Goal: Task Accomplishment & Management: Manage account settings

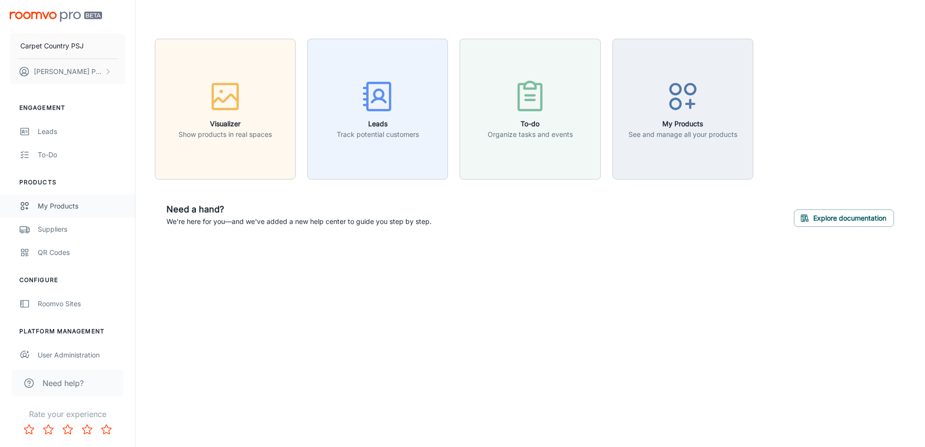
click at [64, 206] on div "My Products" at bounding box center [82, 206] width 88 height 11
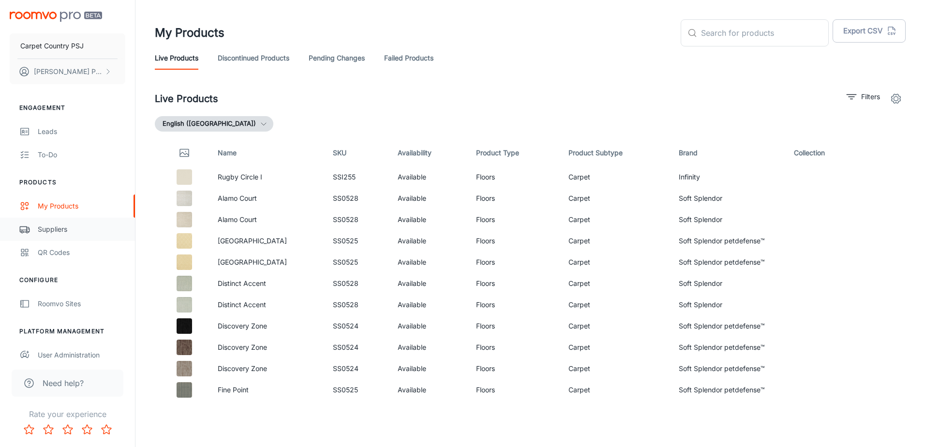
click at [42, 226] on div "Suppliers" at bounding box center [82, 229] width 88 height 11
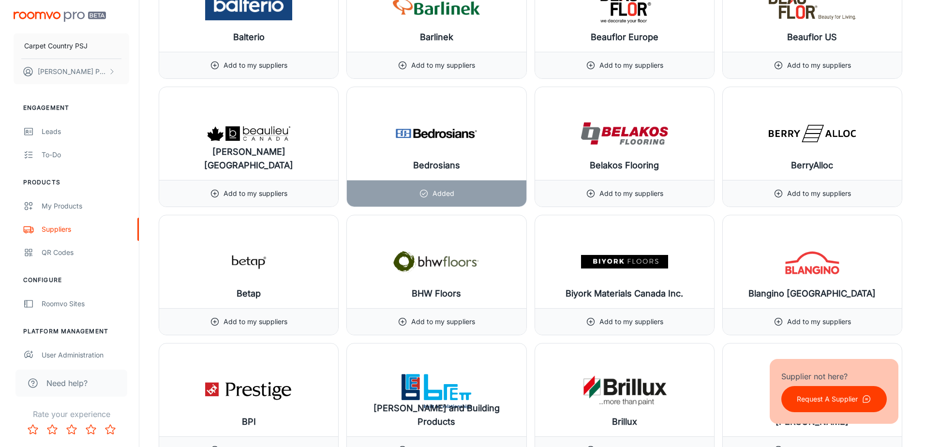
scroll to position [2225, 0]
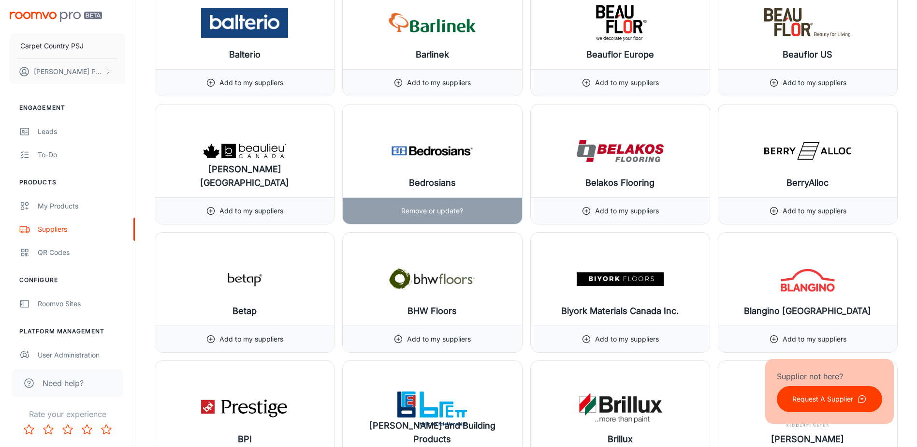
click at [458, 162] on img at bounding box center [432, 151] width 87 height 39
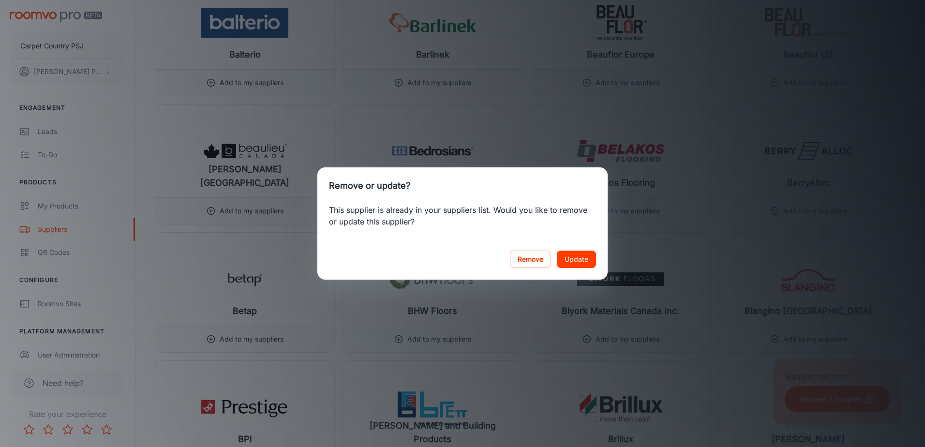
click at [422, 95] on div "Remove or update? This supplier is already in your suppliers list. Would you li…" at bounding box center [462, 223] width 925 height 447
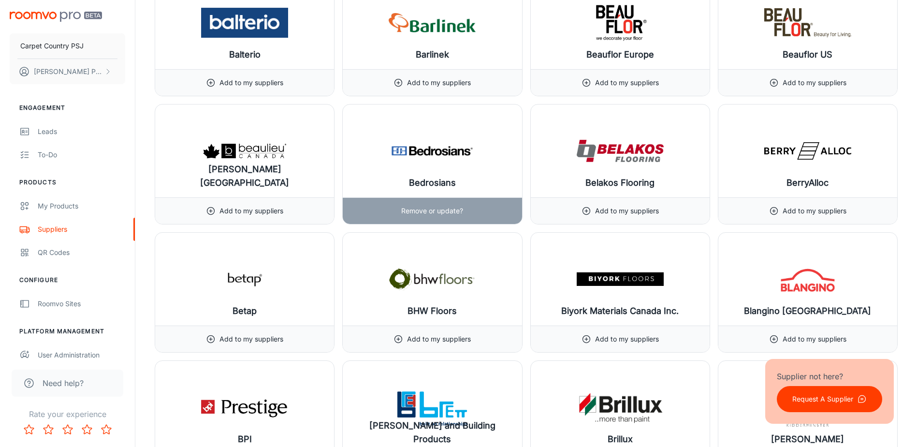
click at [471, 163] on img at bounding box center [432, 151] width 87 height 39
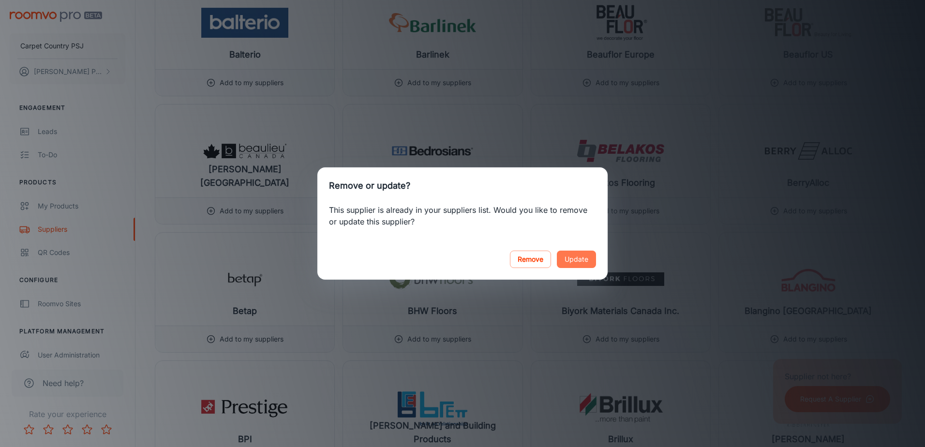
click at [584, 260] on button "Update" at bounding box center [576, 259] width 39 height 17
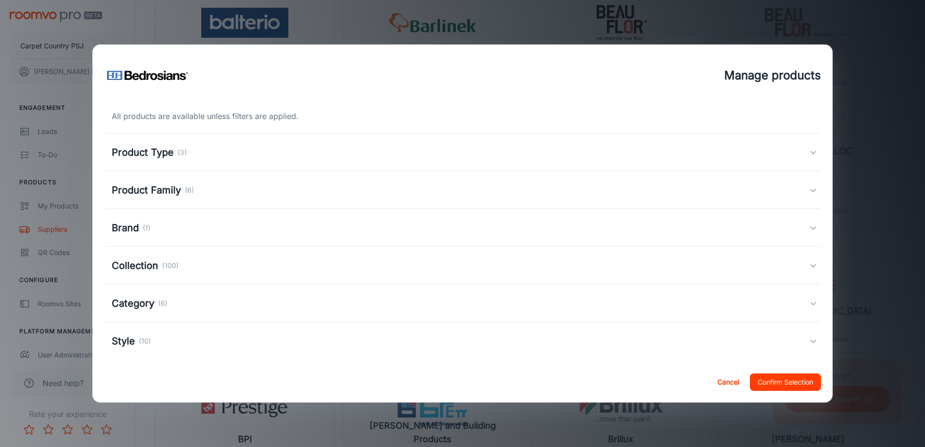
click at [154, 149] on h5 "Product Type" at bounding box center [143, 152] width 62 height 15
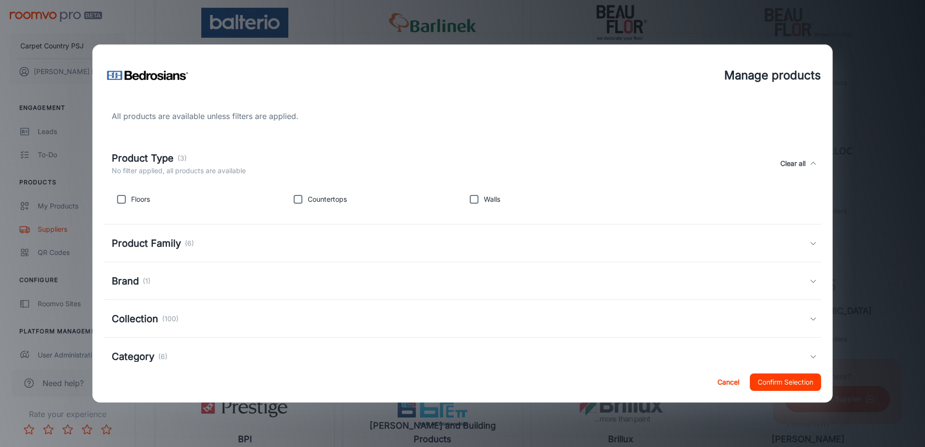
click at [153, 152] on h5 "Product Type" at bounding box center [143, 158] width 62 height 15
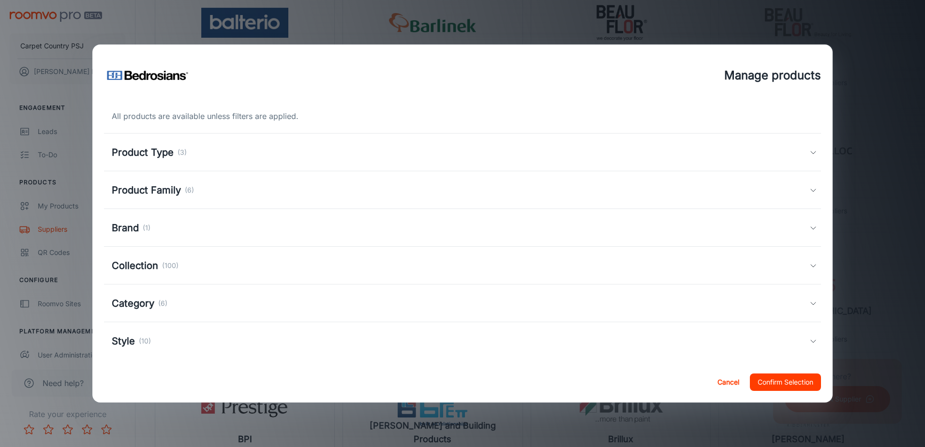
click at [121, 225] on h5 "Brand" at bounding box center [125, 228] width 27 height 15
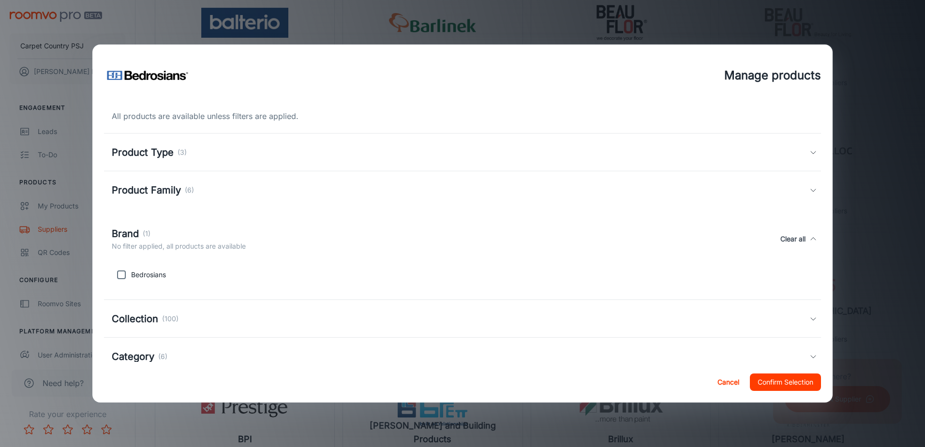
click at [123, 231] on h5 "Brand" at bounding box center [125, 233] width 27 height 15
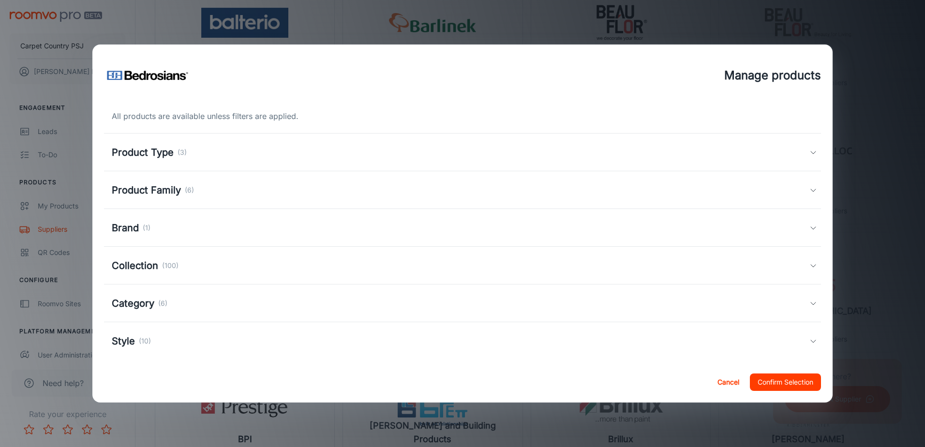
scroll to position [10, 0]
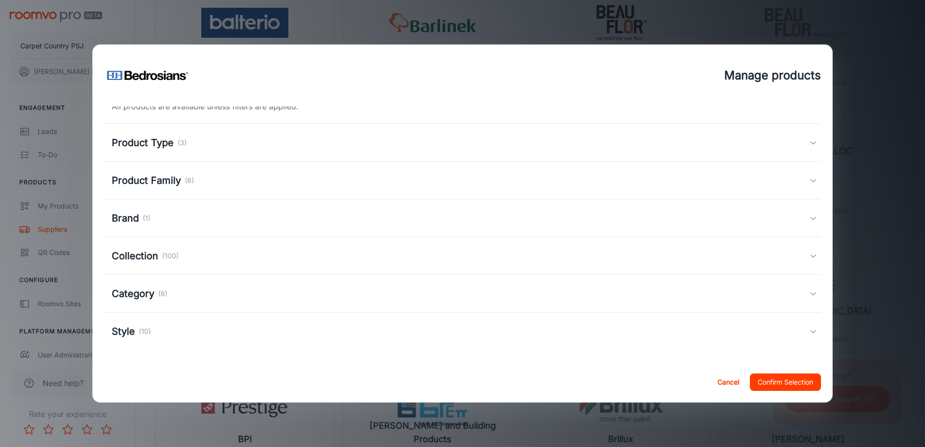
click at [139, 253] on h5 "Collection" at bounding box center [135, 256] width 46 height 15
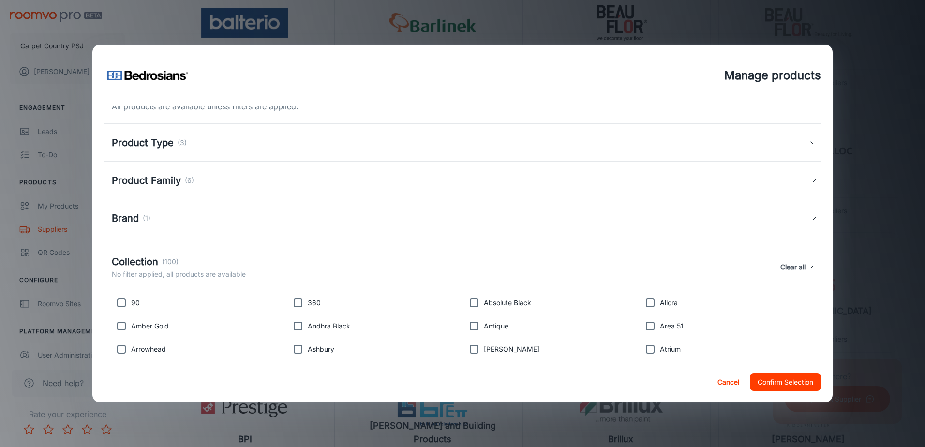
scroll to position [132, 0]
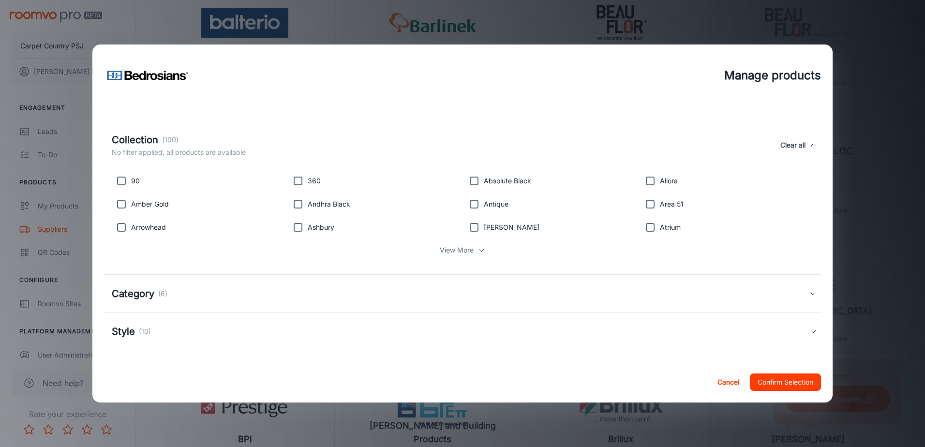
click at [455, 252] on p "View More" at bounding box center [457, 250] width 34 height 11
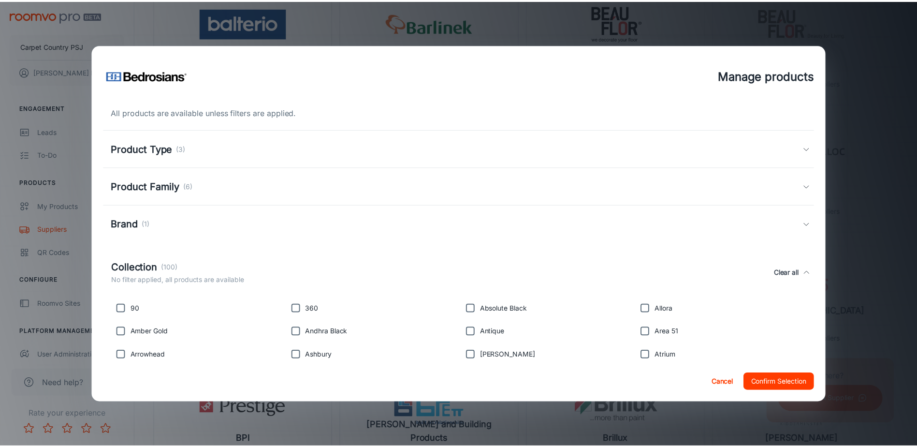
scroll to position [0, 0]
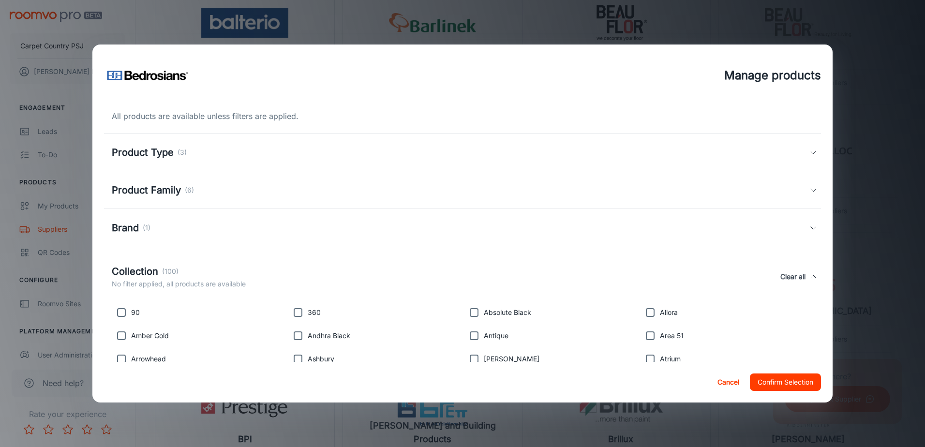
click at [735, 380] on button "Cancel" at bounding box center [728, 381] width 31 height 17
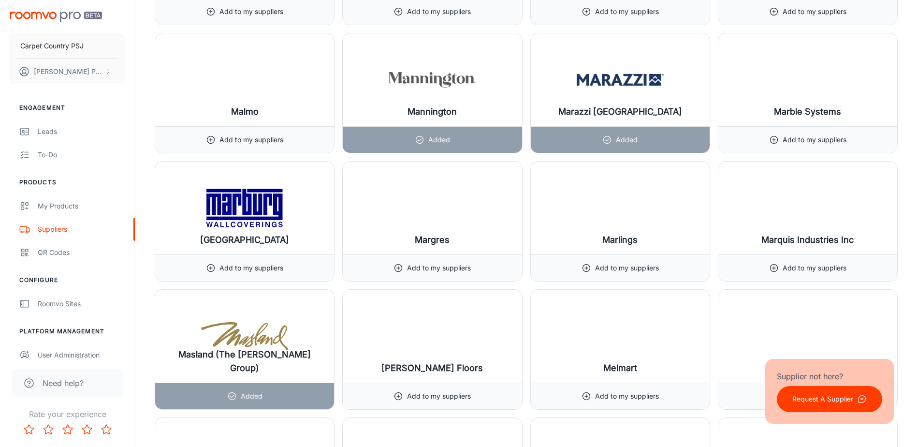
scroll to position [7834, 0]
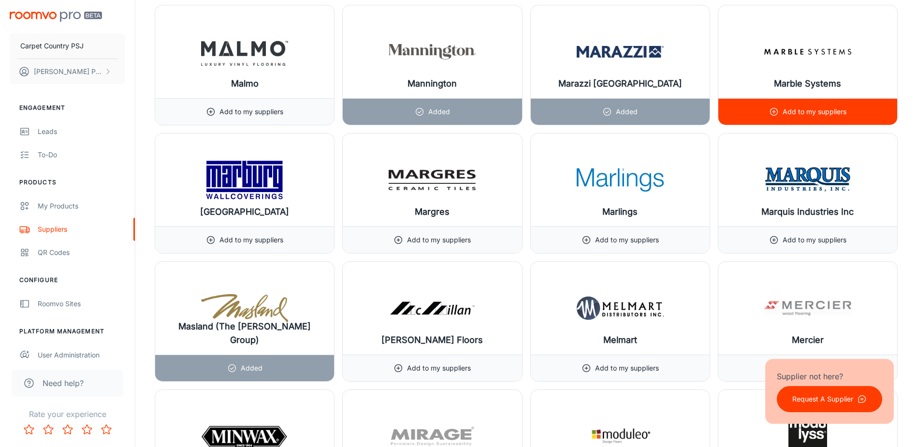
click at [795, 115] on p "Add to my suppliers" at bounding box center [815, 111] width 64 height 11
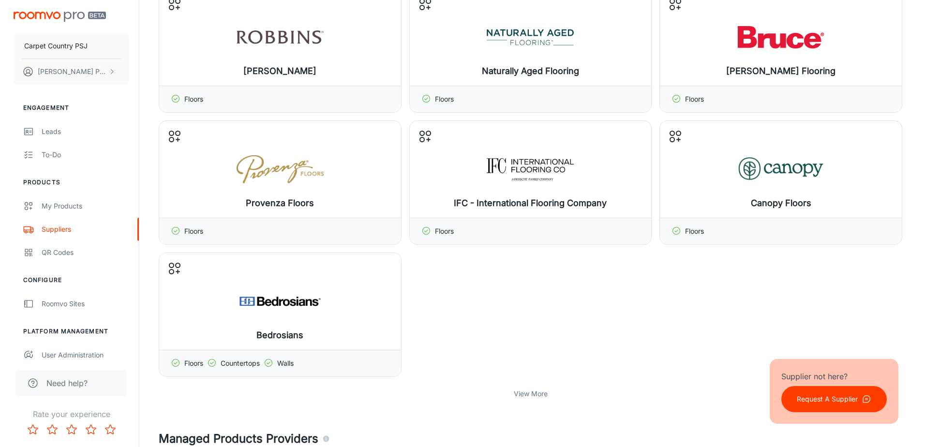
scroll to position [0, 0]
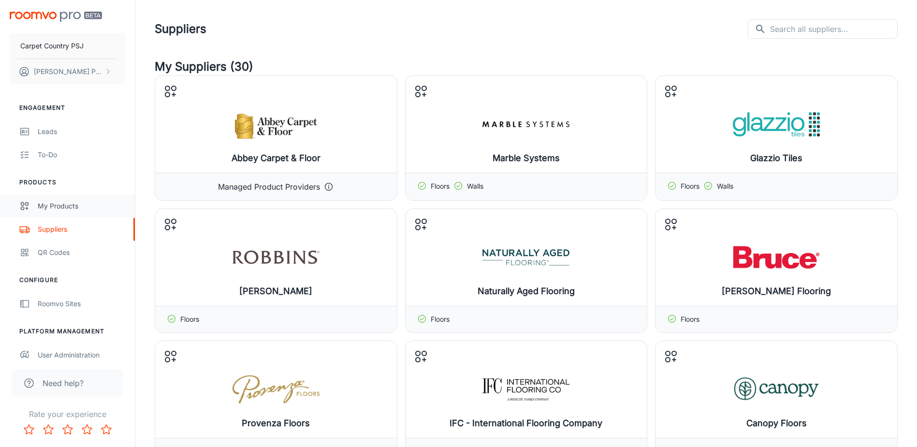
click at [69, 205] on div "My Products" at bounding box center [82, 206] width 88 height 11
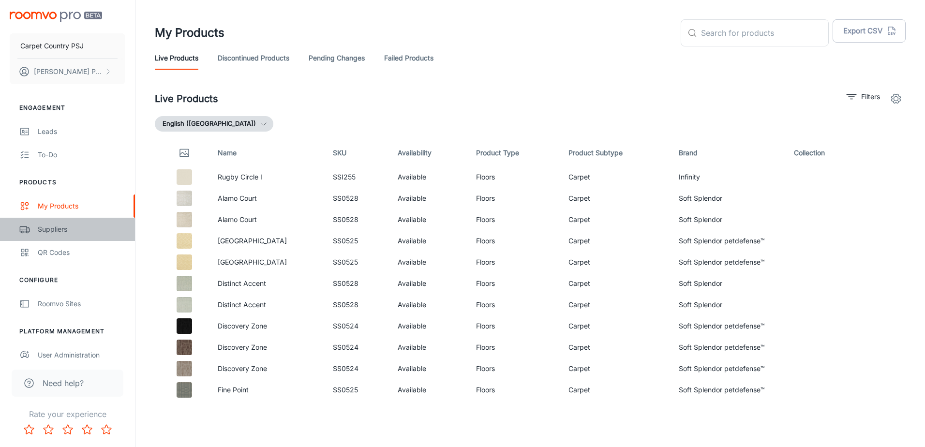
click at [63, 233] on div "Suppliers" at bounding box center [82, 229] width 88 height 11
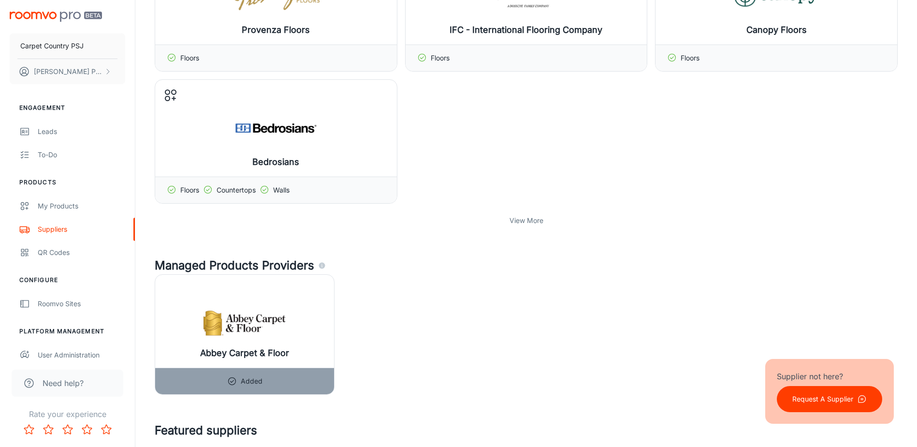
scroll to position [407, 0]
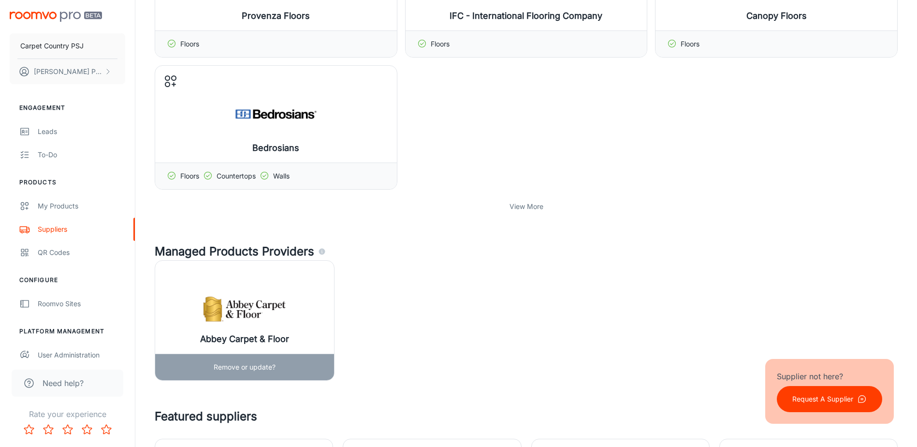
click at [277, 300] on img at bounding box center [244, 307] width 87 height 39
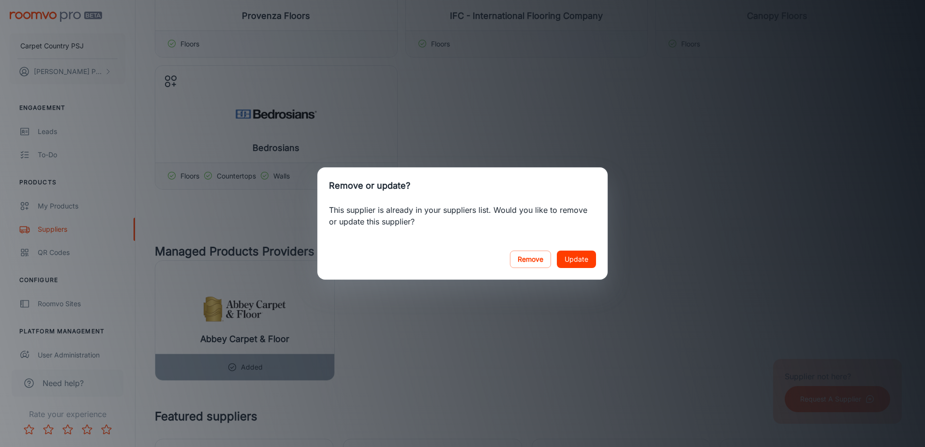
click at [582, 260] on button "Update" at bounding box center [576, 259] width 39 height 17
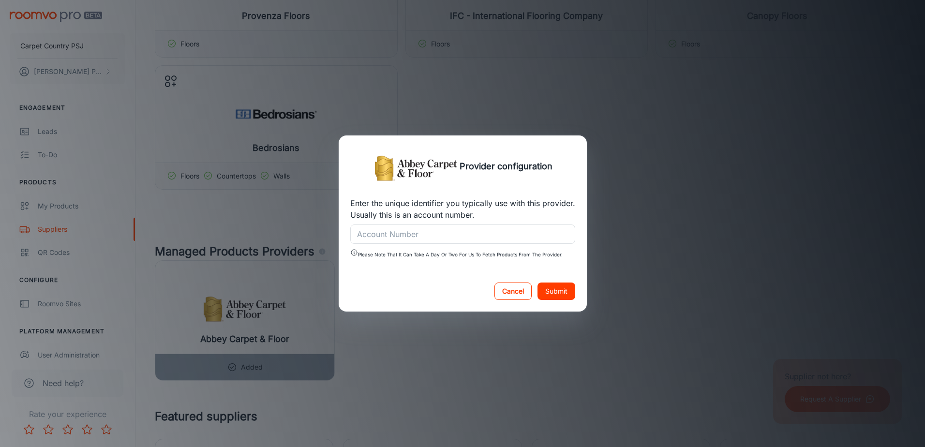
click at [514, 292] on button "Cancel" at bounding box center [512, 290] width 37 height 17
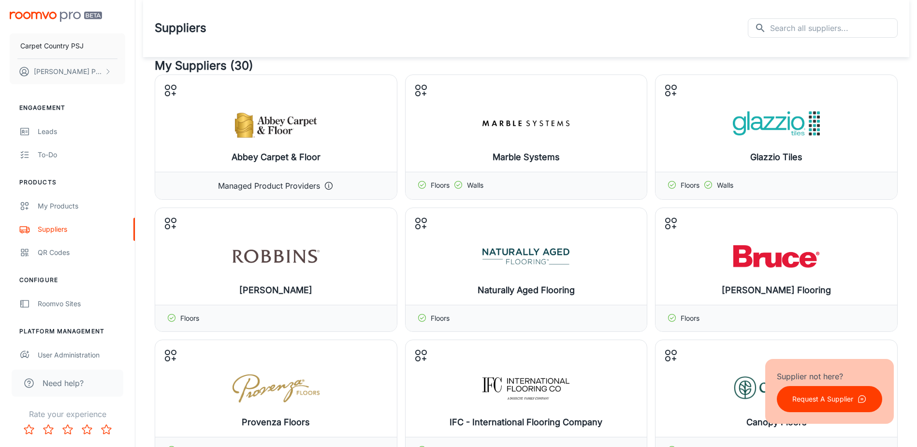
scroll to position [0, 0]
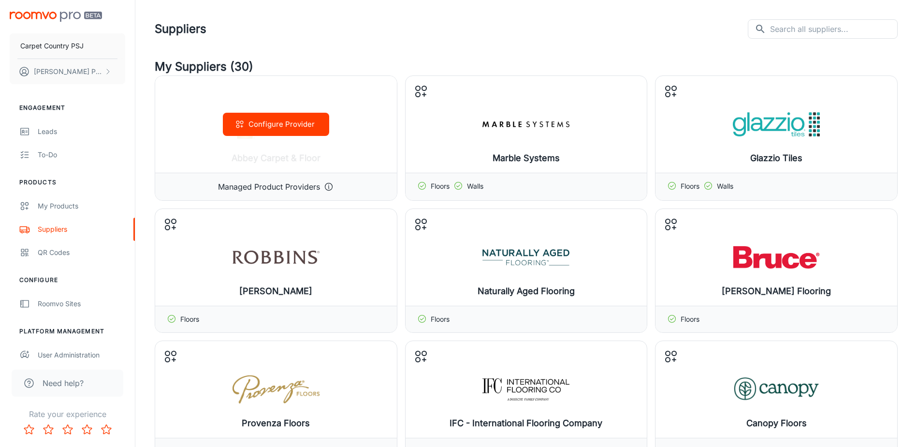
click at [331, 165] on div "Configure Provider" at bounding box center [276, 124] width 242 height 97
click at [262, 190] on p "Managed Product Providers" at bounding box center [269, 187] width 102 height 12
click at [273, 124] on button "Configure Provider" at bounding box center [276, 124] width 106 height 23
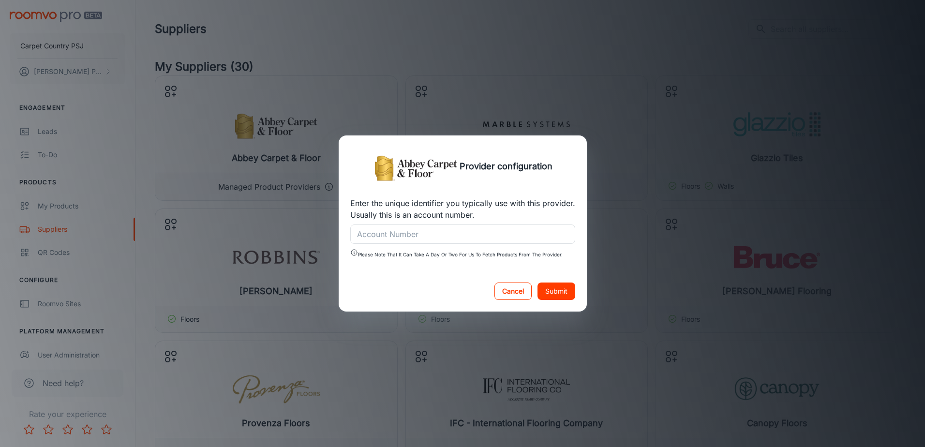
click at [509, 293] on button "Cancel" at bounding box center [512, 290] width 37 height 17
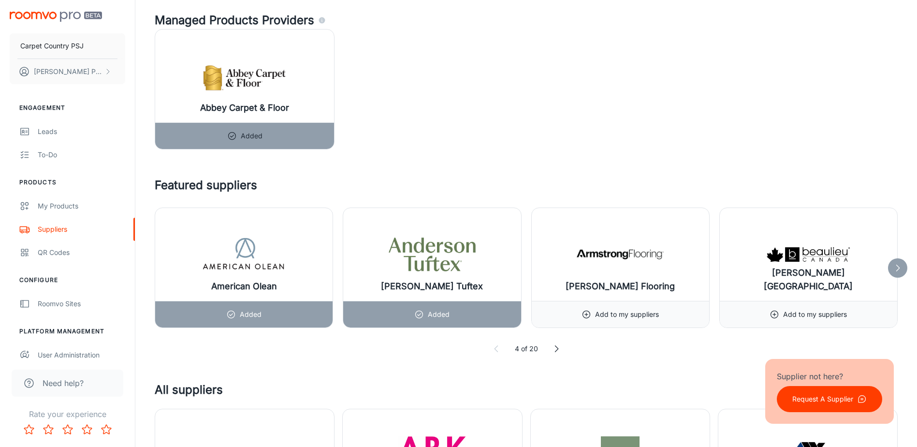
scroll to position [629, 0]
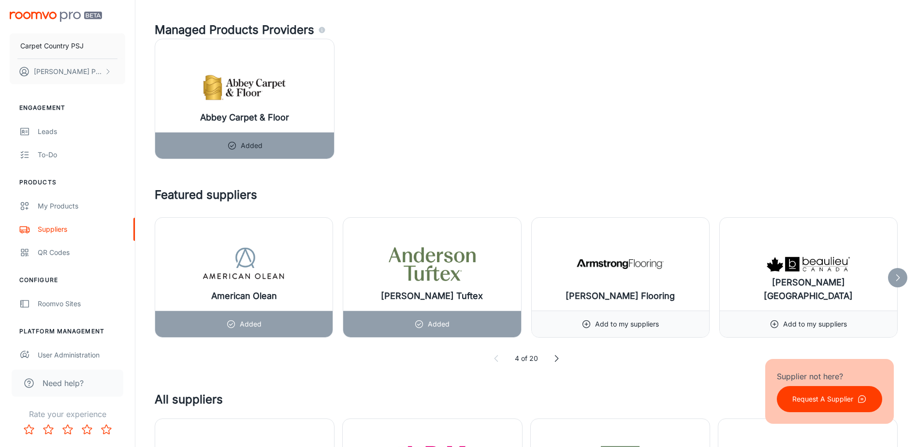
click at [897, 279] on icon at bounding box center [898, 278] width 10 height 10
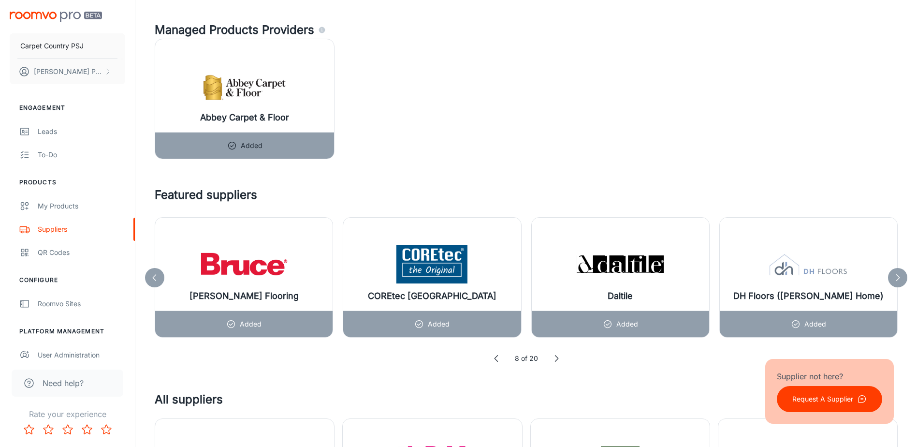
click at [156, 277] on icon at bounding box center [155, 278] width 10 height 10
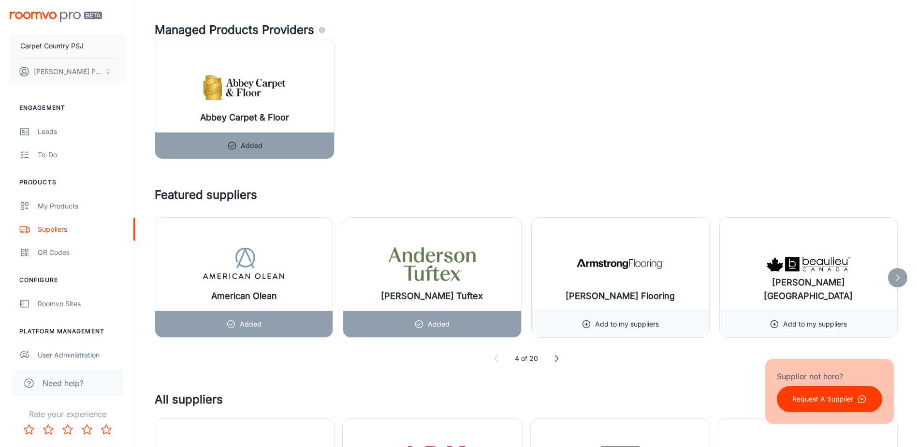
click at [898, 282] on icon at bounding box center [898, 278] width 10 height 10
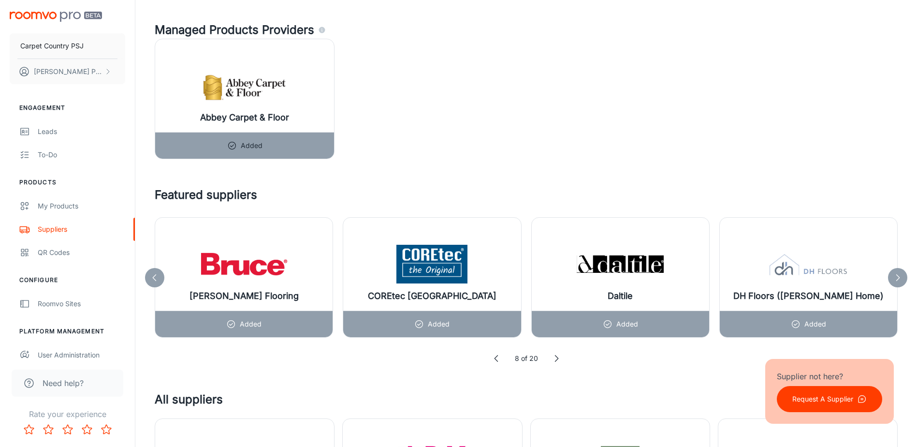
click at [898, 282] on icon at bounding box center [898, 278] width 10 height 10
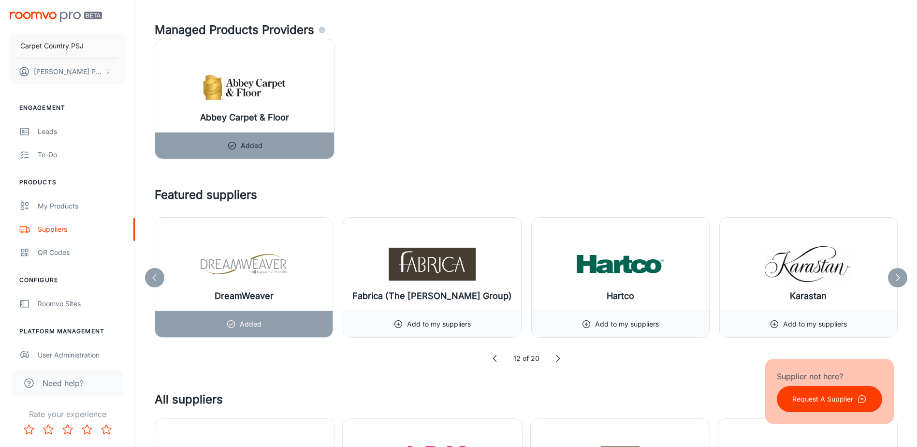
click at [898, 282] on icon at bounding box center [898, 278] width 10 height 10
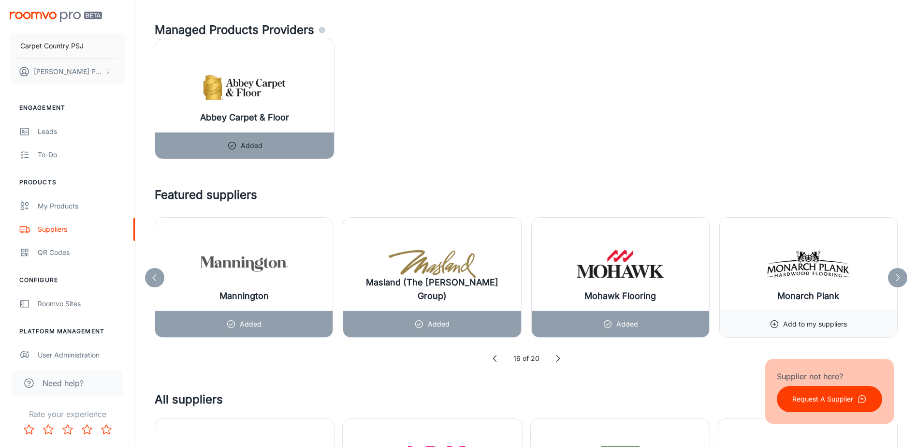
click at [900, 279] on icon at bounding box center [898, 278] width 10 height 10
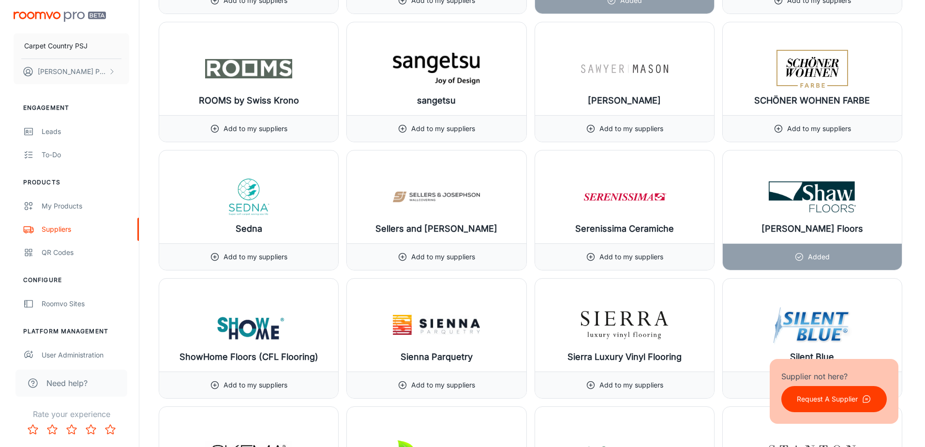
scroll to position [10097, 0]
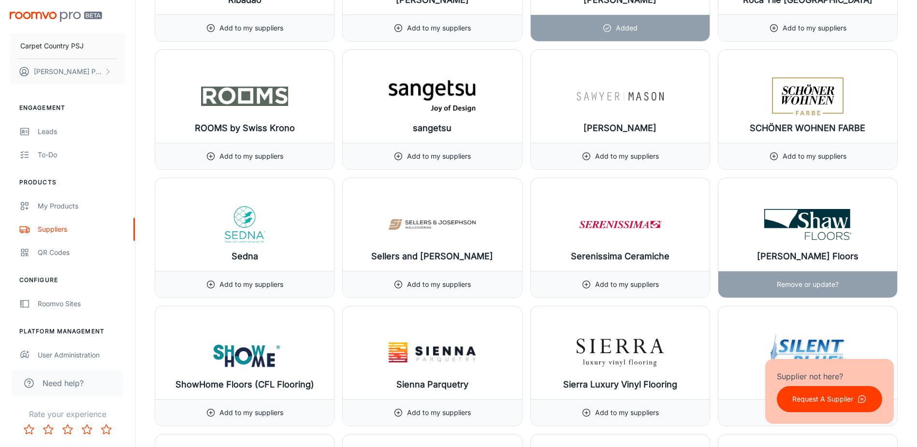
click at [851, 221] on img at bounding box center [808, 224] width 87 height 39
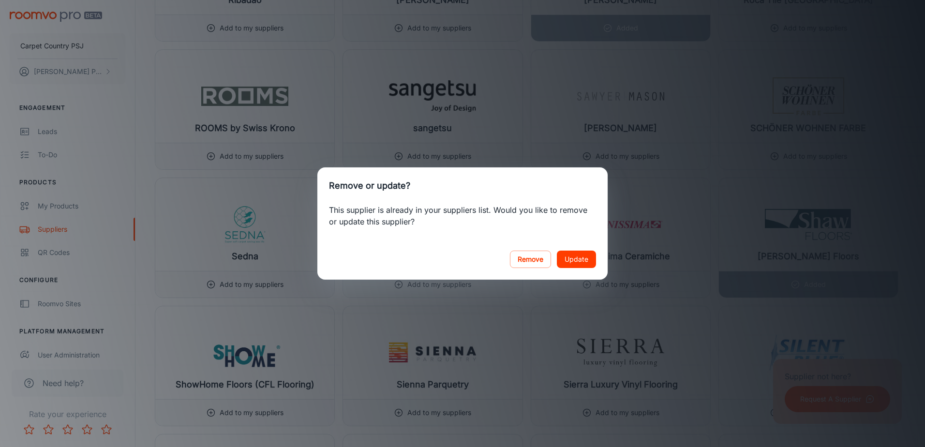
click at [578, 258] on button "Update" at bounding box center [576, 259] width 39 height 17
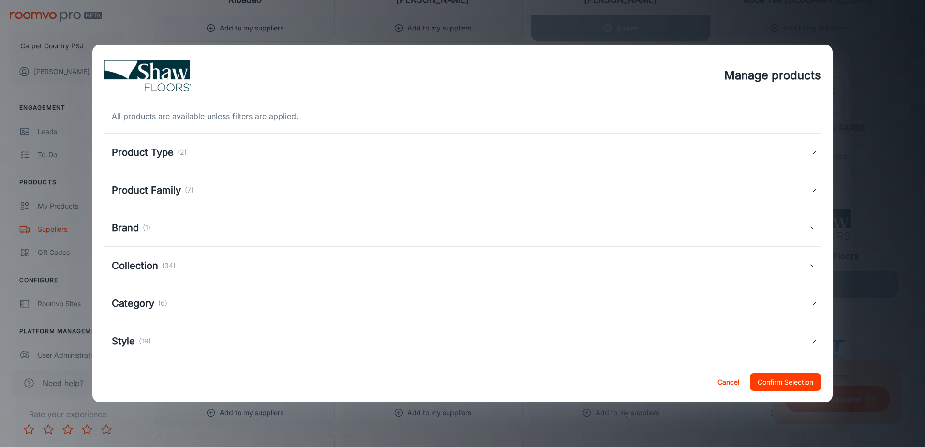
click at [145, 153] on h5 "Product Type" at bounding box center [143, 152] width 62 height 15
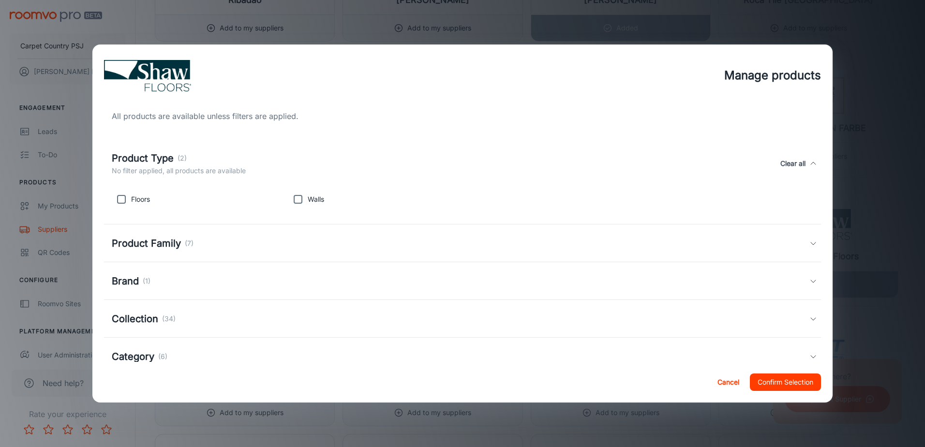
click at [145, 153] on h5 "Product Type" at bounding box center [143, 158] width 62 height 15
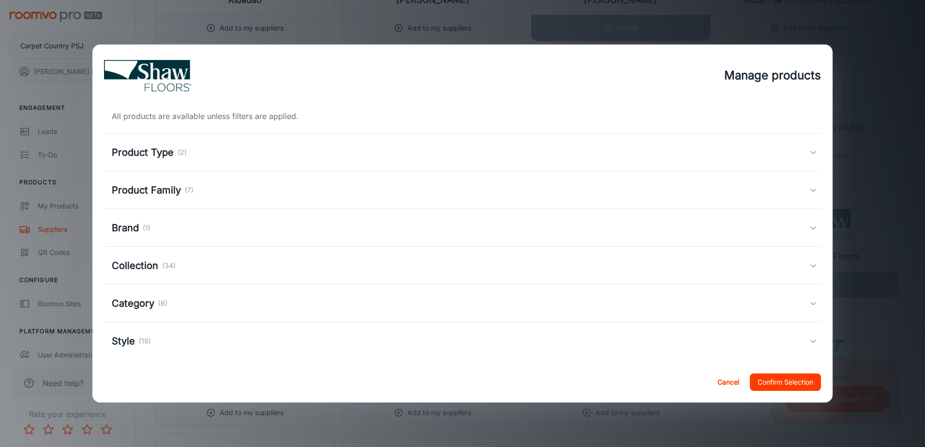
click at [142, 188] on h5 "Product Family" at bounding box center [146, 190] width 69 height 15
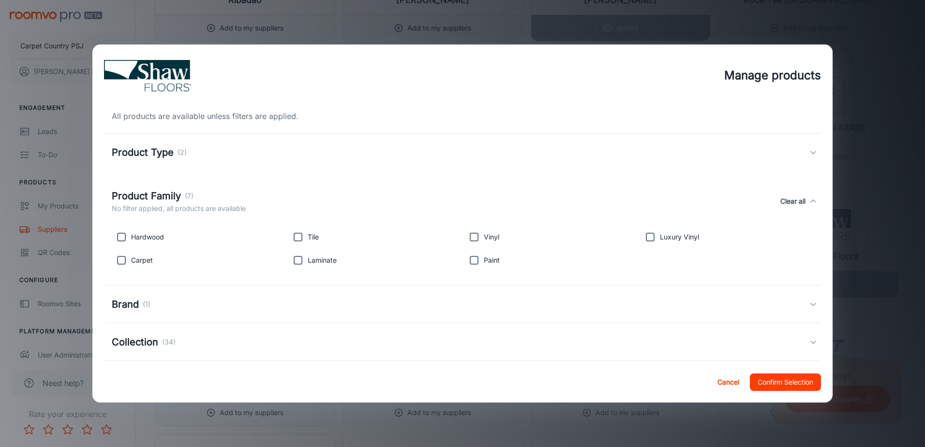
click at [155, 306] on div "Brand (1)" at bounding box center [460, 304] width 697 height 15
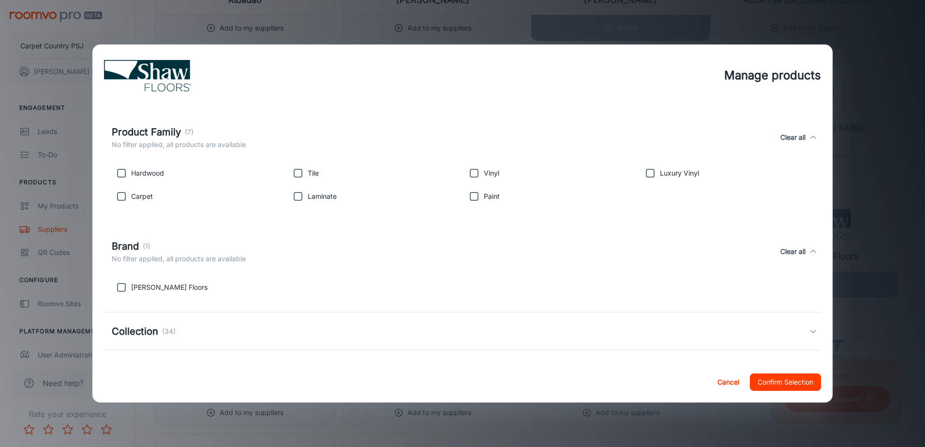
scroll to position [139, 0]
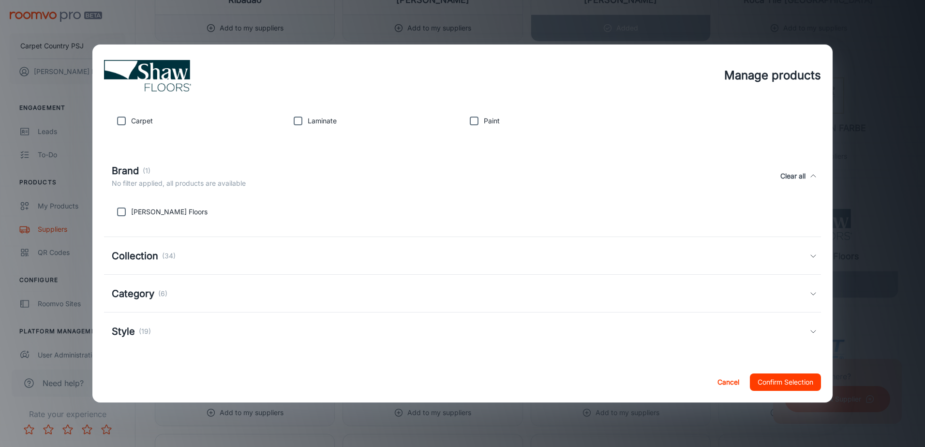
click at [196, 265] on div "Collection (34)" at bounding box center [462, 256] width 717 height 38
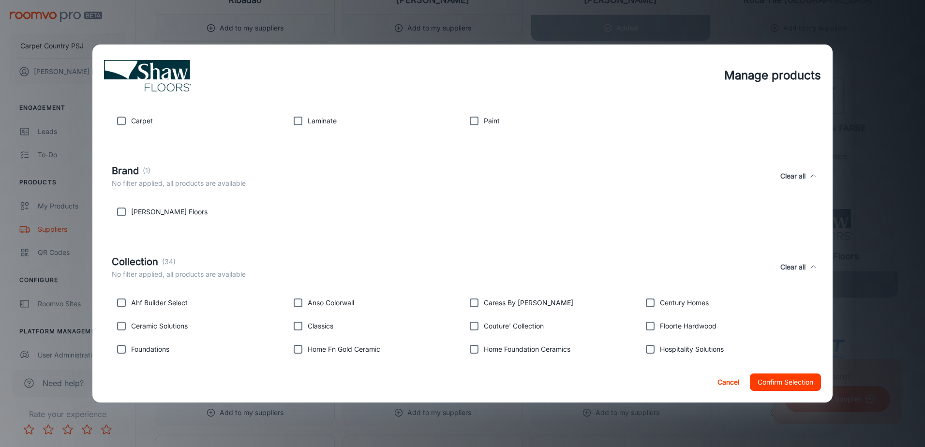
scroll to position [261, 0]
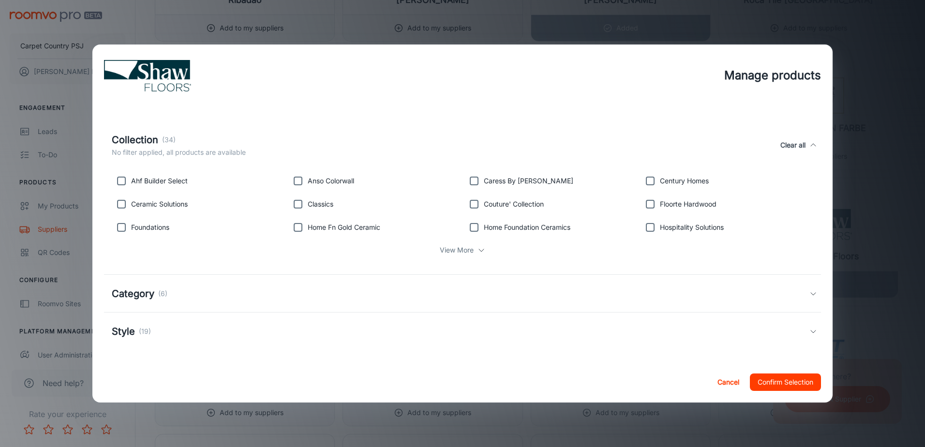
click at [200, 295] on div "Category (6)" at bounding box center [460, 293] width 697 height 15
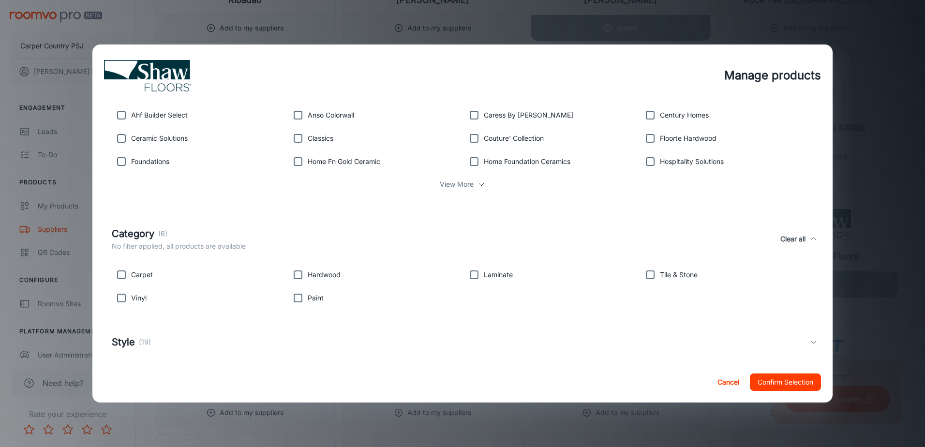
scroll to position [338, 0]
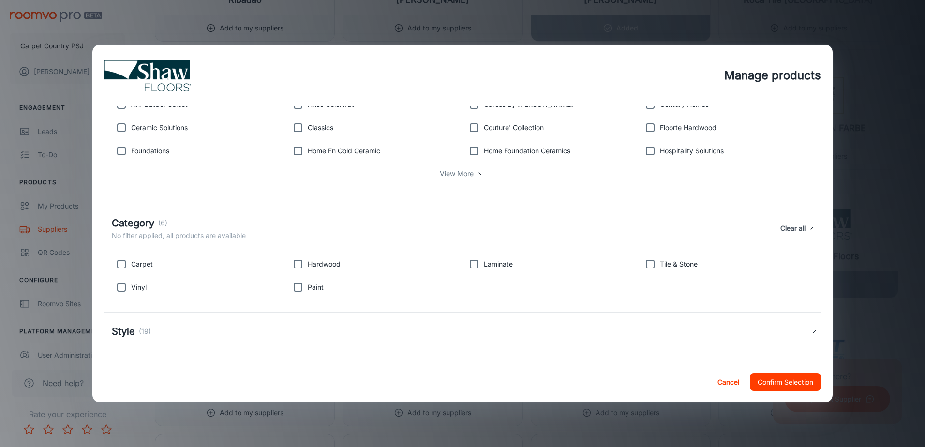
click at [164, 337] on div "Style (19)" at bounding box center [460, 331] width 697 height 15
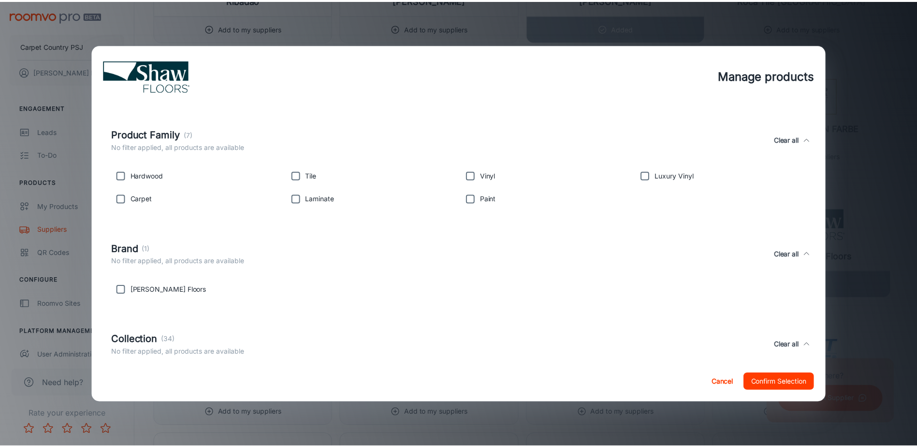
scroll to position [0, 0]
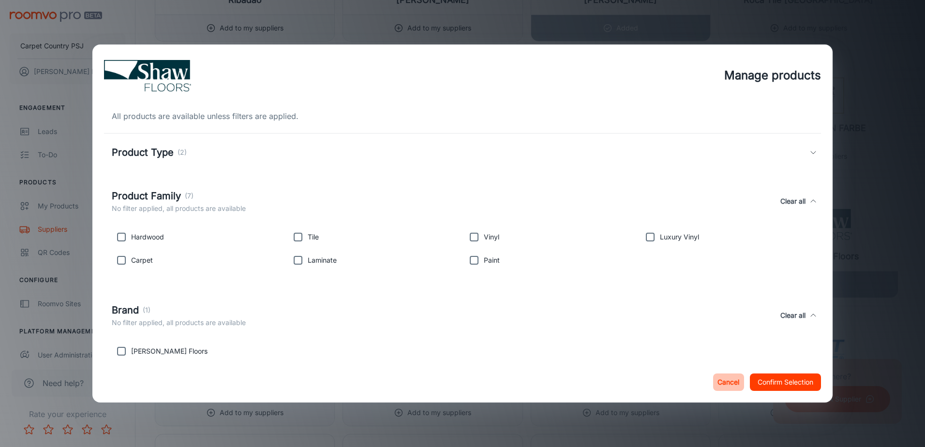
click at [724, 381] on button "Cancel" at bounding box center [728, 381] width 31 height 17
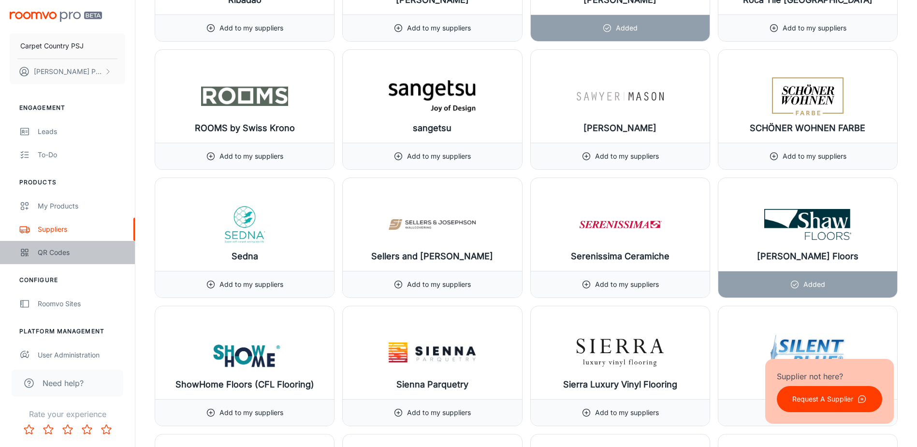
click at [52, 252] on div "QR Codes" at bounding box center [82, 252] width 88 height 11
